Goal: Task Accomplishment & Management: Use online tool/utility

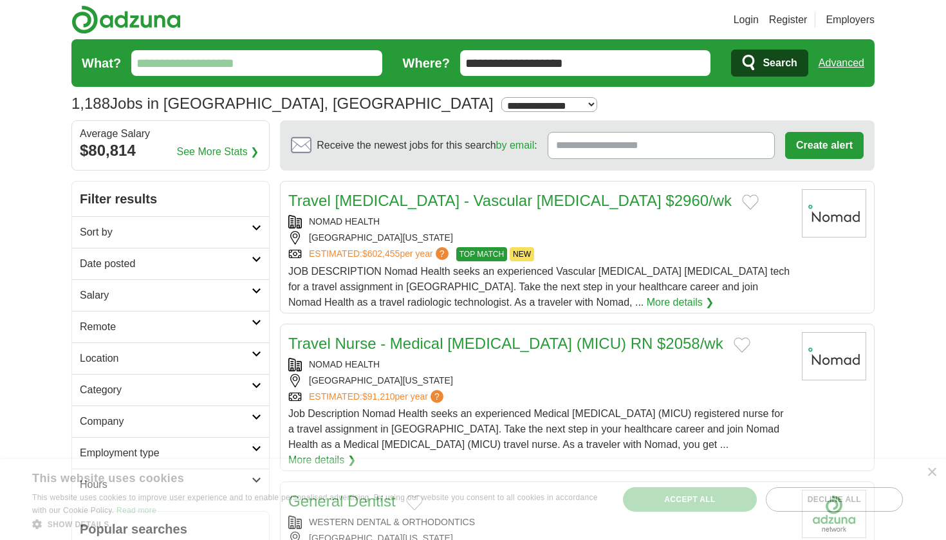
click at [202, 228] on h2 "Sort by" at bounding box center [166, 232] width 172 height 15
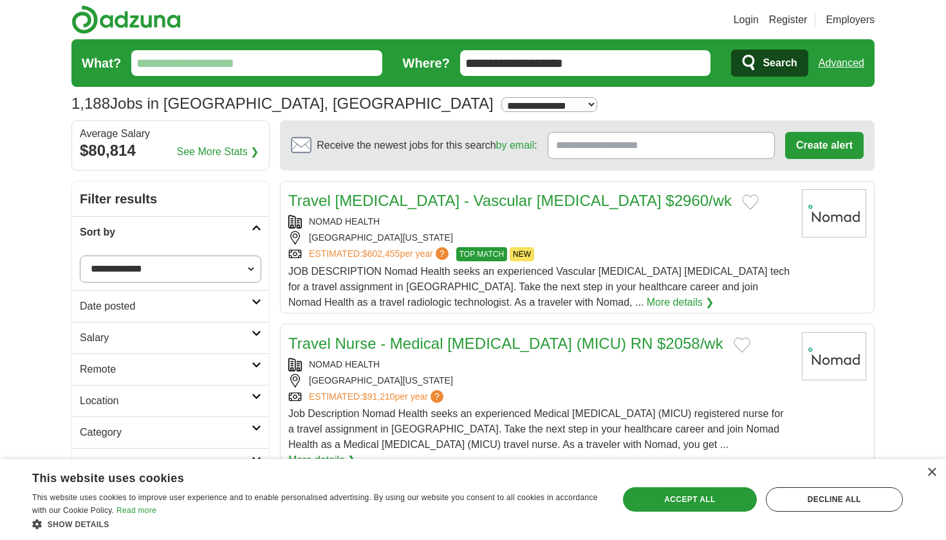
click at [199, 233] on h2 "Sort by" at bounding box center [166, 232] width 172 height 15
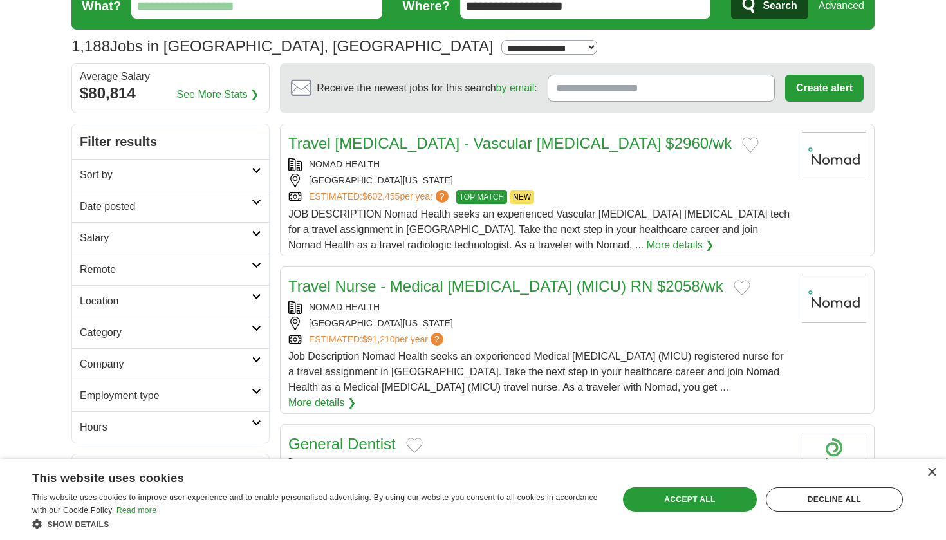
scroll to position [59, 0]
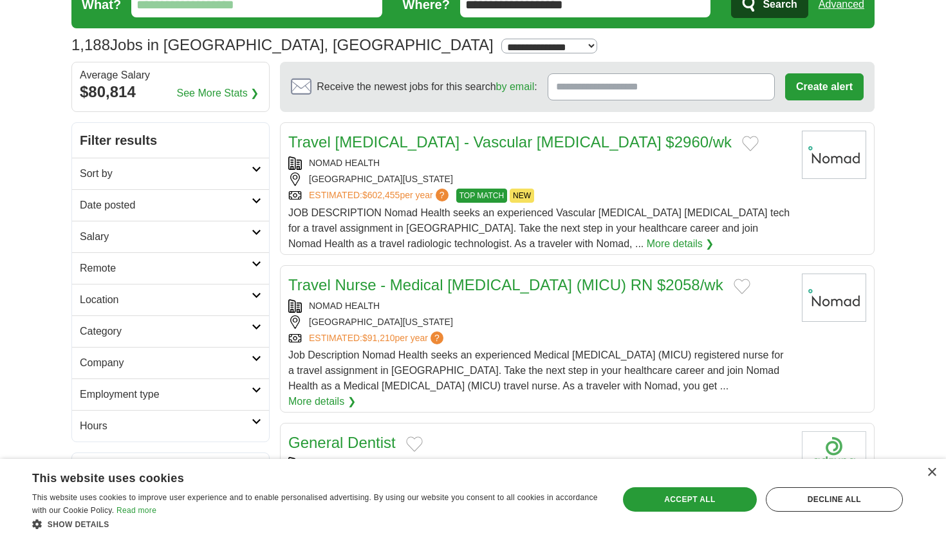
click at [188, 388] on h2 "Employment type" at bounding box center [166, 394] width 172 height 15
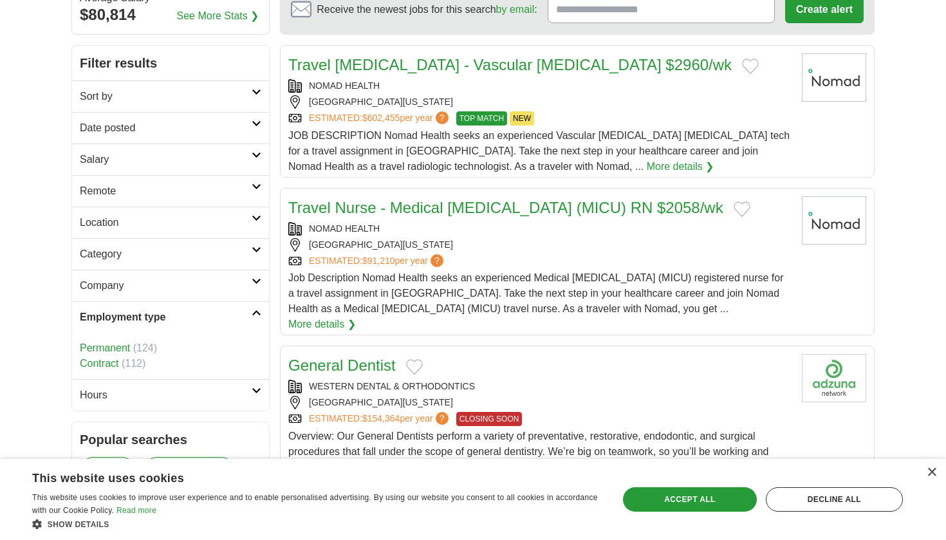
scroll to position [154, 0]
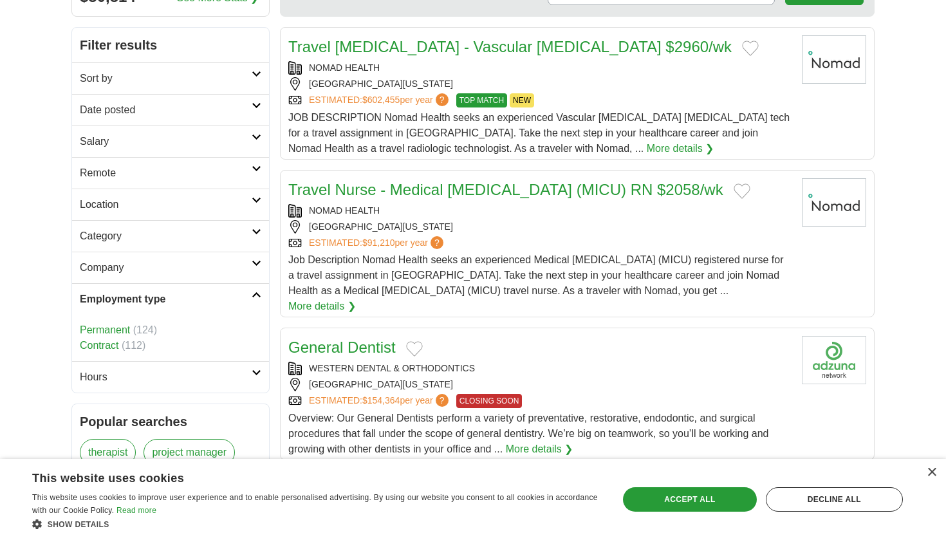
click at [174, 279] on link "Company" at bounding box center [170, 268] width 197 height 32
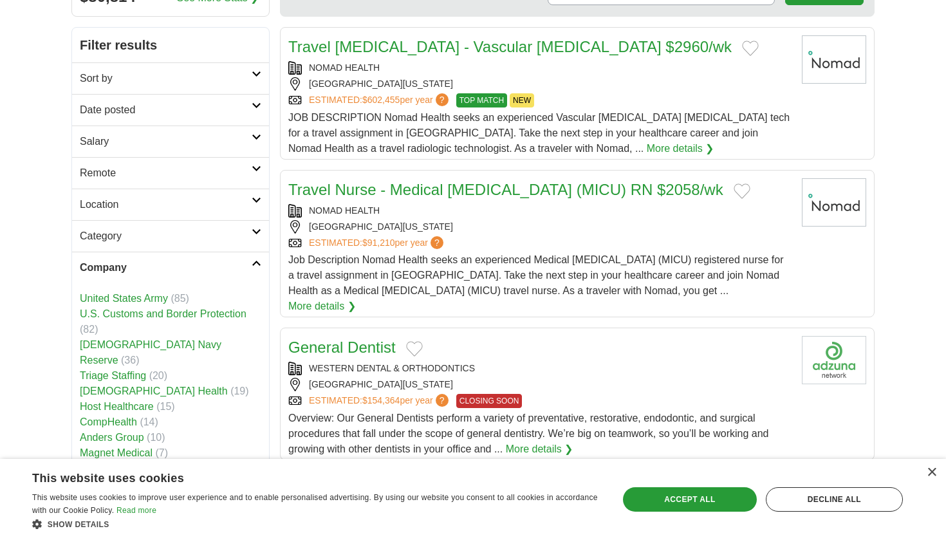
click at [173, 270] on h2 "Company" at bounding box center [166, 267] width 172 height 15
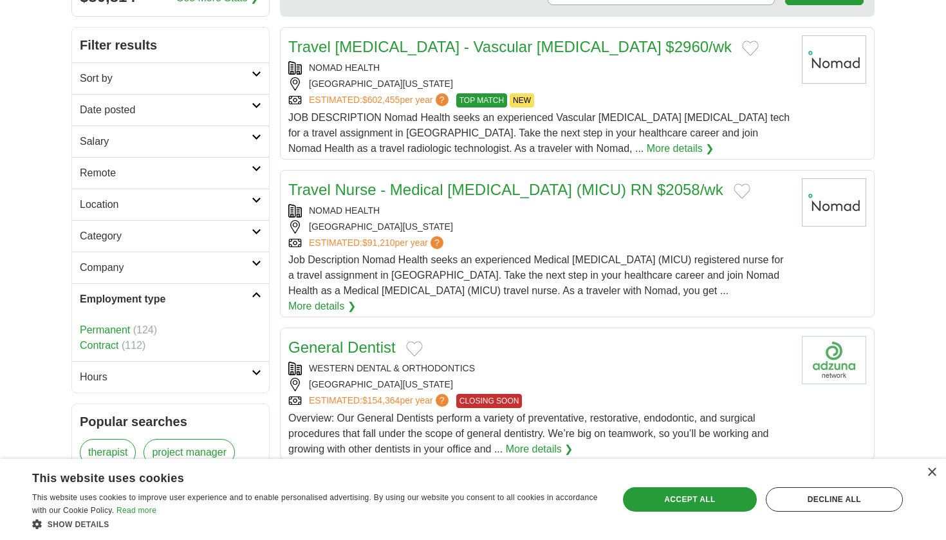
click at [257, 297] on icon at bounding box center [257, 295] width 10 height 6
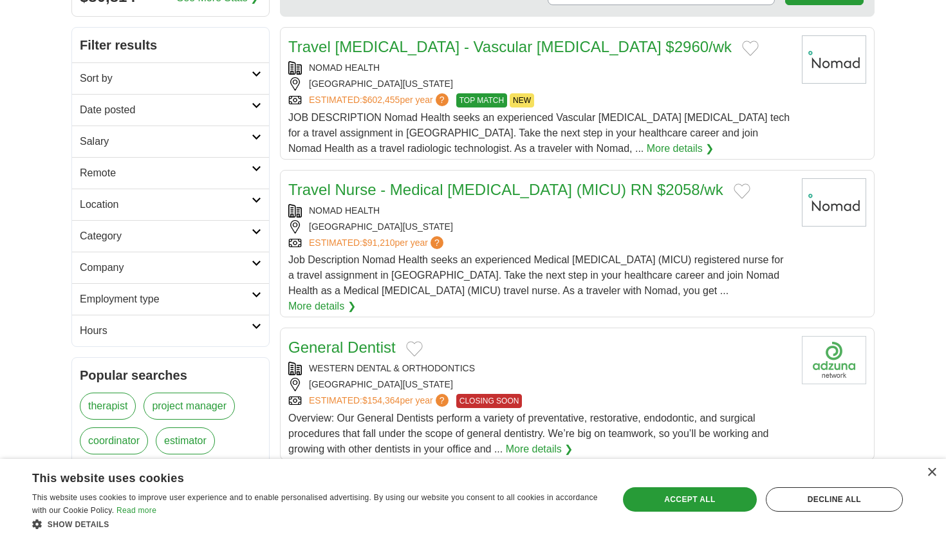
click at [261, 323] on link "Hours" at bounding box center [170, 331] width 197 height 32
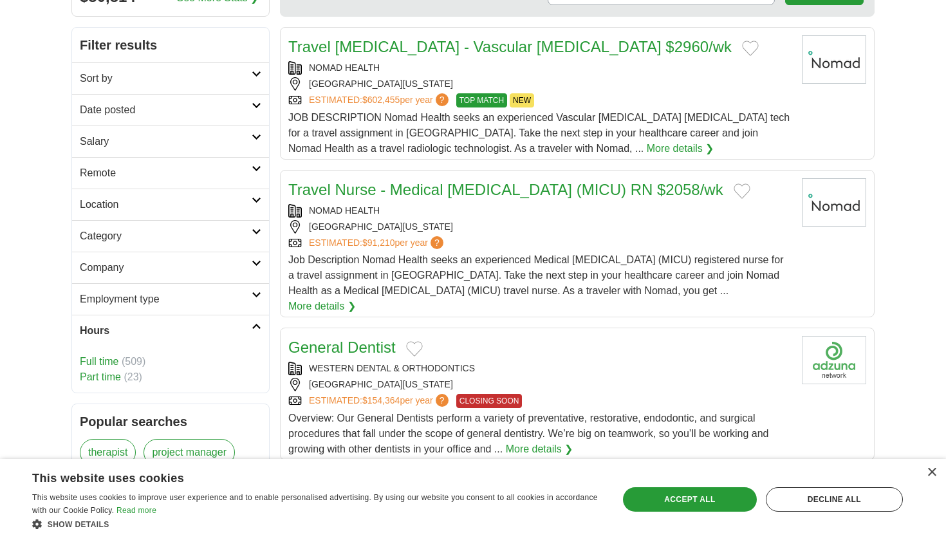
click at [103, 376] on link "Part time" at bounding box center [100, 376] width 41 height 11
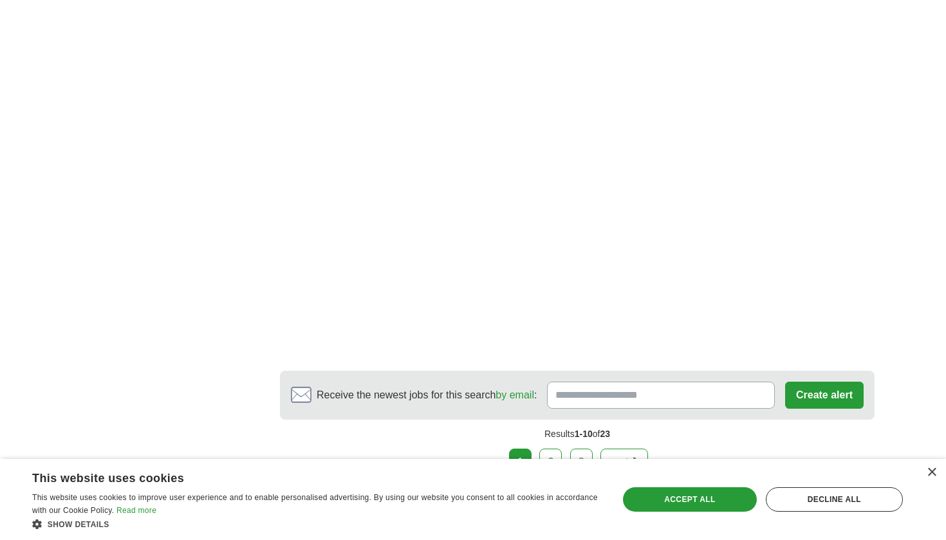
scroll to position [2330, 0]
